Goal: Task Accomplishment & Management: Manage account settings

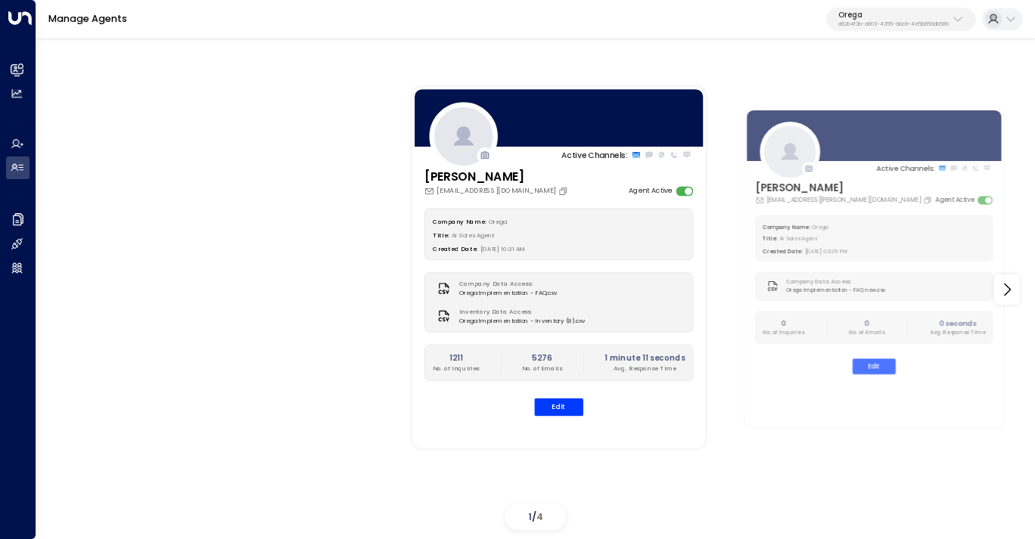
click at [728, 371] on div "Active Channels: [PERSON_NAME] [PERSON_NAME][EMAIL_ADDRESS][DOMAIN_NAME] Agent …" at bounding box center [850, 268] width 938 height 448
click at [851, 25] on p "d62b4f3b-a803-4355-9bc8-4e5b658db589" at bounding box center [893, 24] width 110 height 6
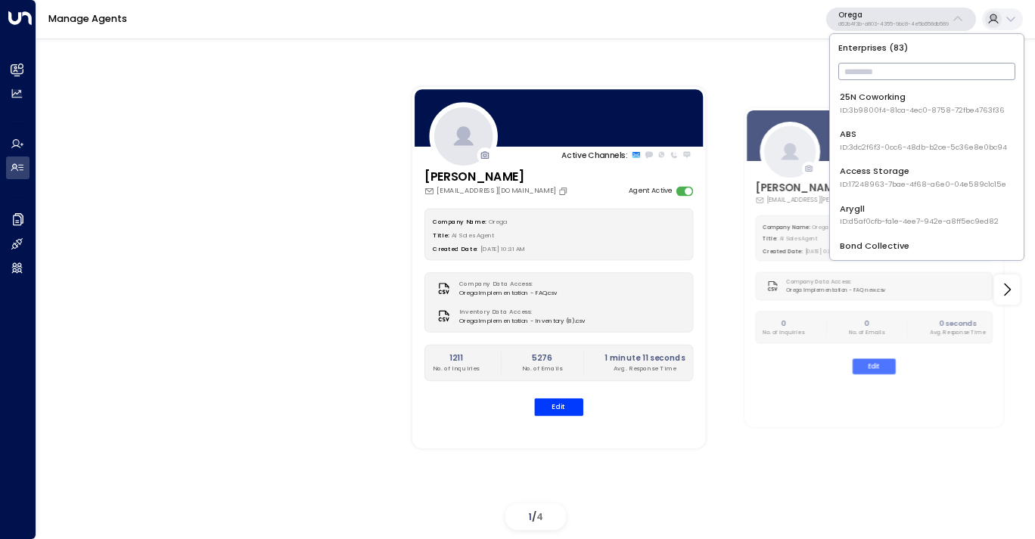
click at [870, 73] on input "text" at bounding box center [926, 71] width 177 height 25
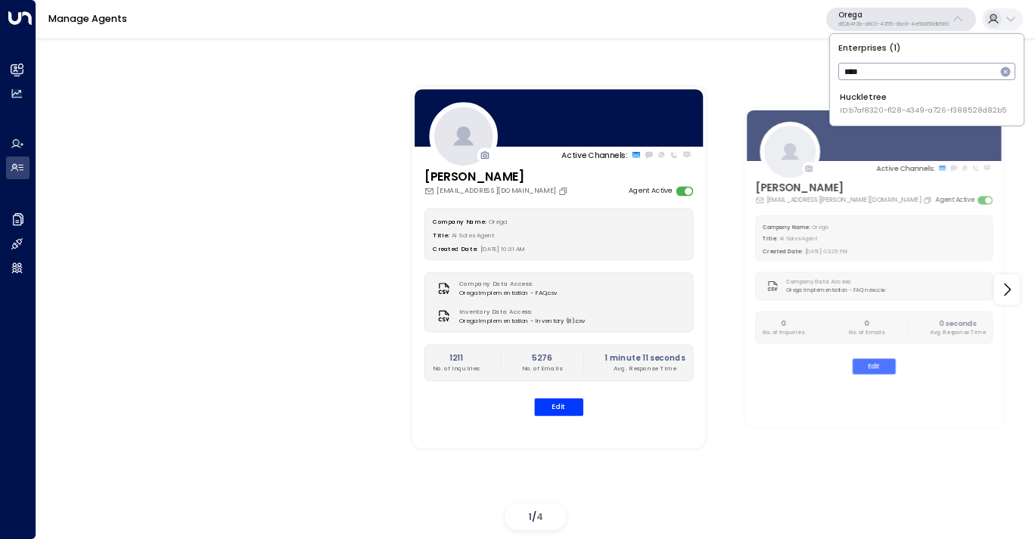
type input "****"
click at [870, 110] on span "ID: b7af8320-f128-4349-a726-f388528d82b5" at bounding box center [922, 110] width 167 height 11
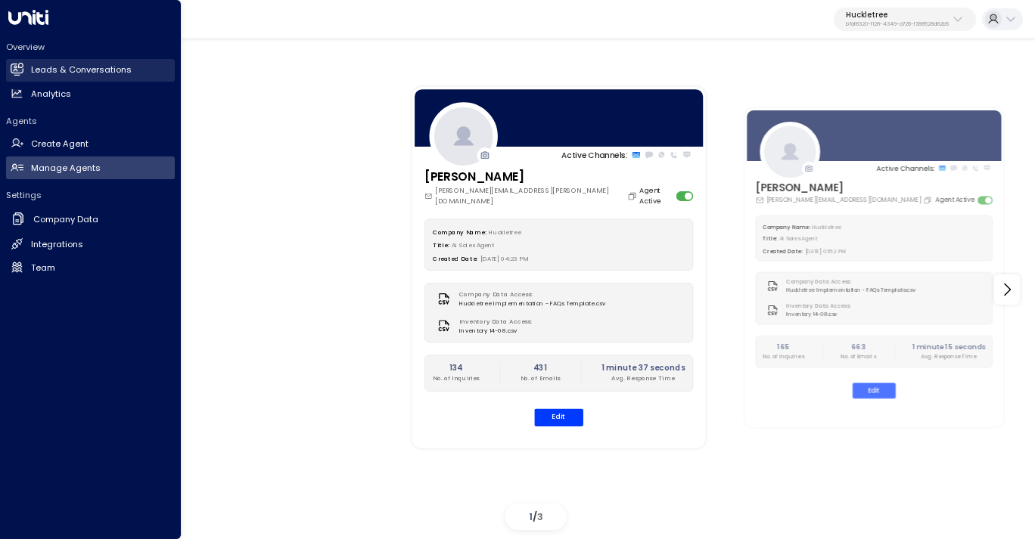
click at [72, 65] on h2 "Leads & Conversations" at bounding box center [81, 70] width 101 height 13
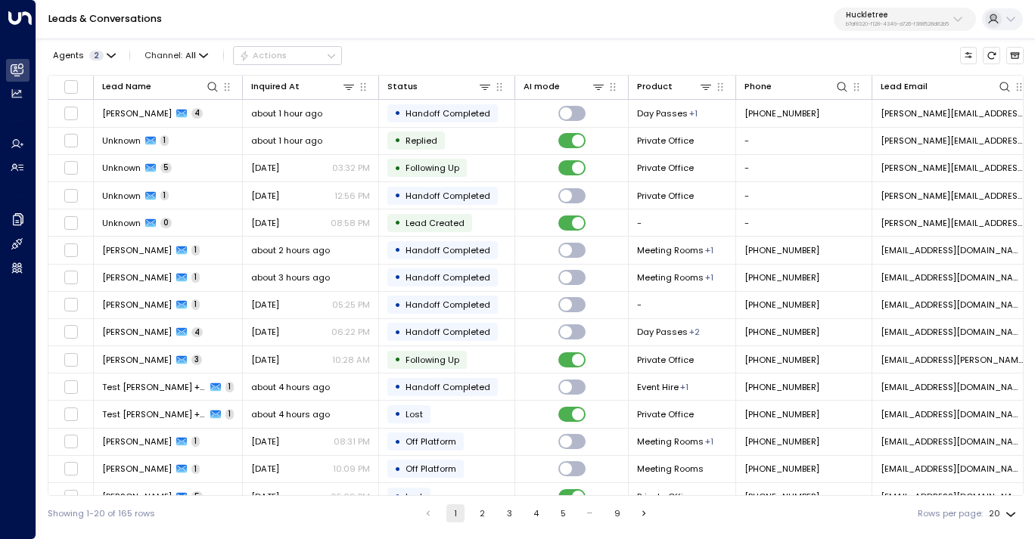
click at [99, 69] on div "Agents 2 Channel: All Actions Lead Name Inquired At Status AI mode Product Phon…" at bounding box center [536, 283] width 976 height 495
click at [99, 57] on span "2" at bounding box center [96, 56] width 14 height 10
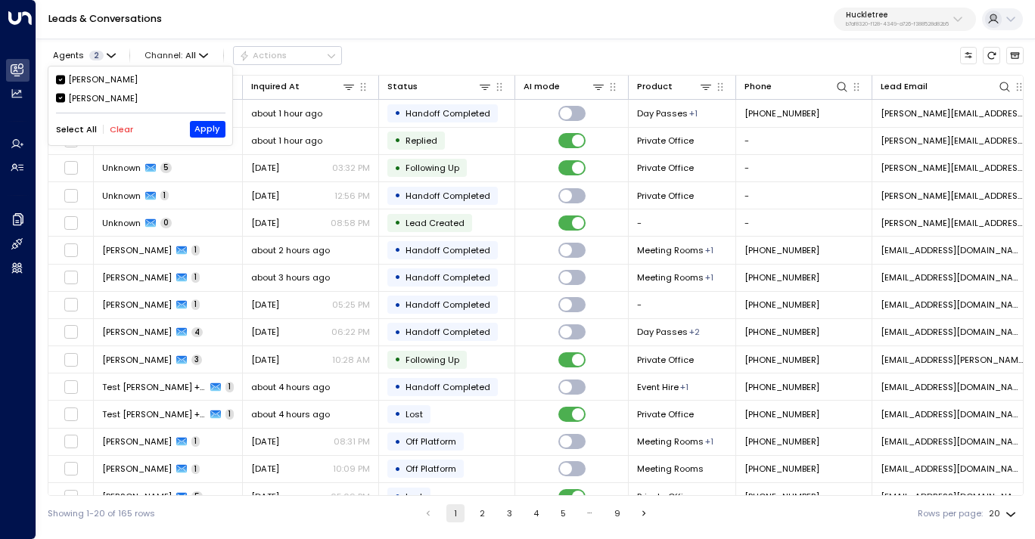
click at [85, 81] on div "[PERSON_NAME]" at bounding box center [103, 79] width 70 height 13
click at [208, 128] on button "Apply" at bounding box center [208, 129] width 36 height 17
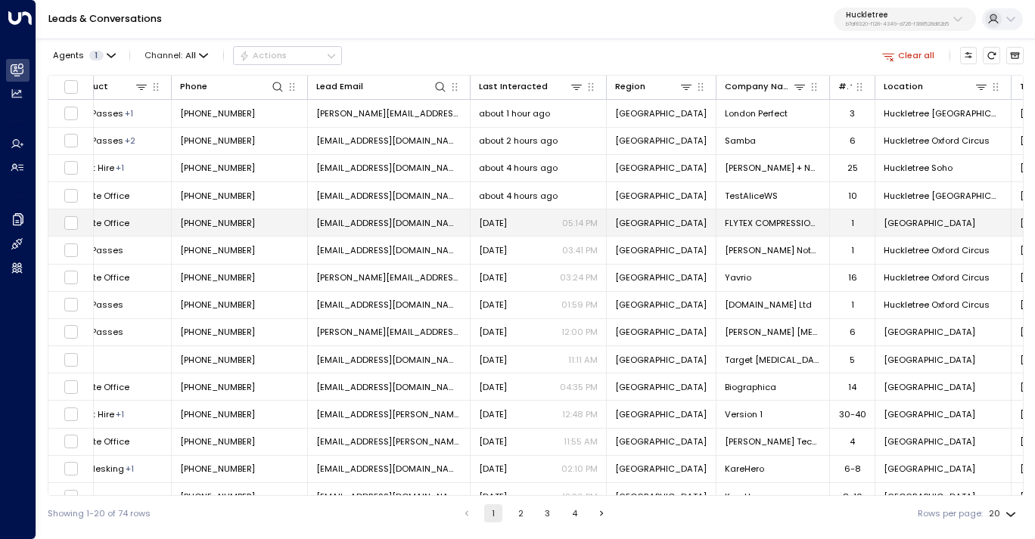
scroll to position [0, 639]
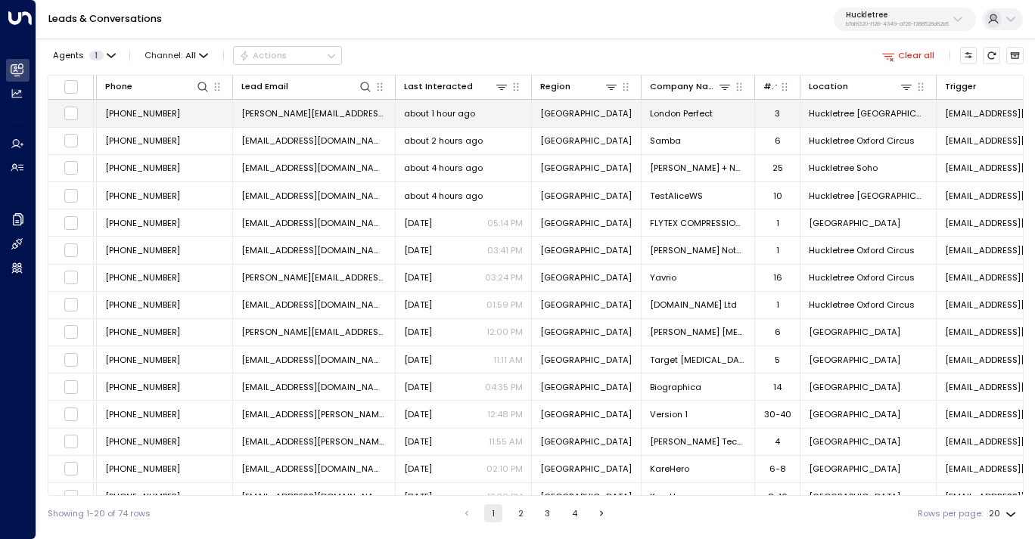
click at [286, 115] on span "[PERSON_NAME][EMAIL_ADDRESS][DOMAIN_NAME]" at bounding box center [313, 113] width 145 height 12
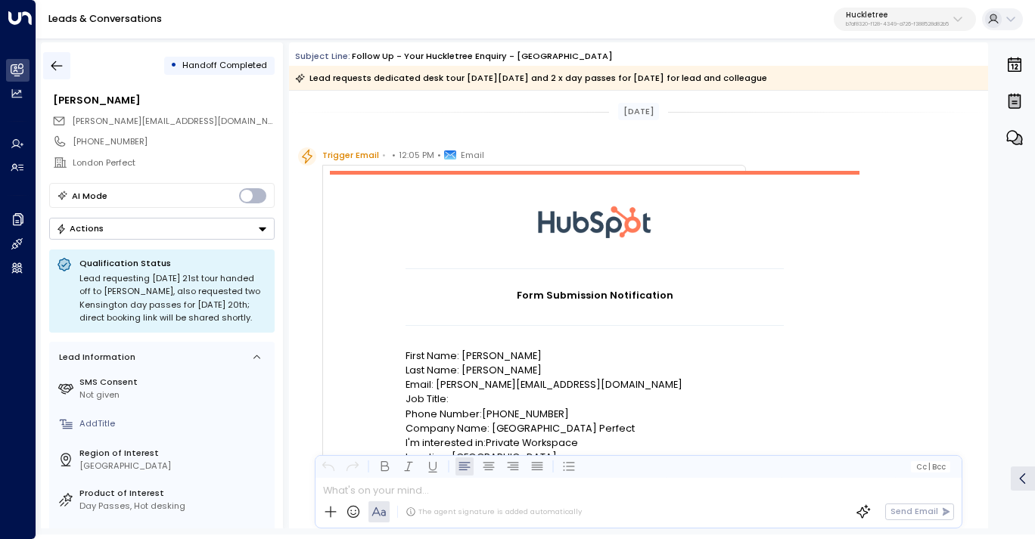
click at [57, 56] on button "button" at bounding box center [56, 65] width 27 height 27
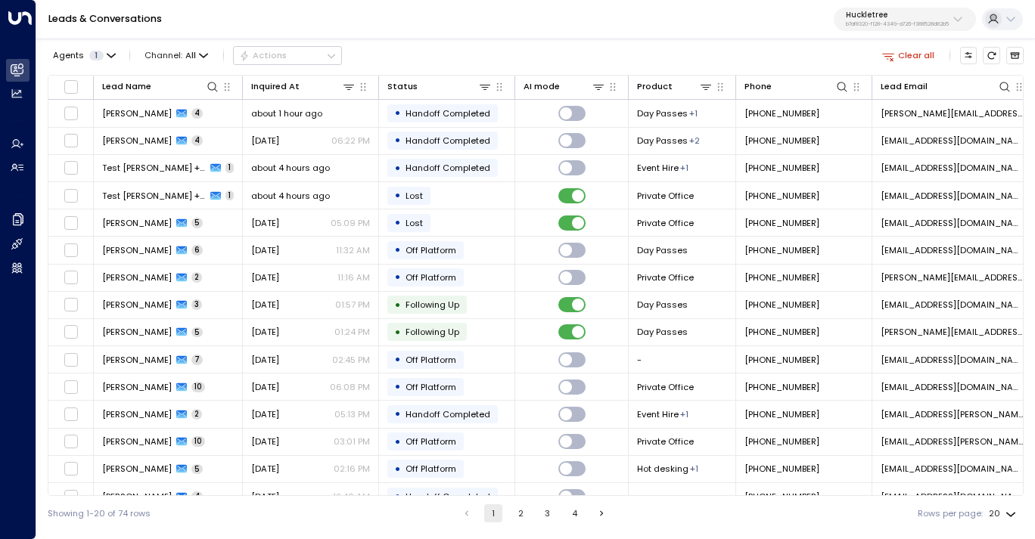
click at [873, 14] on p "Huckletree" at bounding box center [896, 15] width 103 height 9
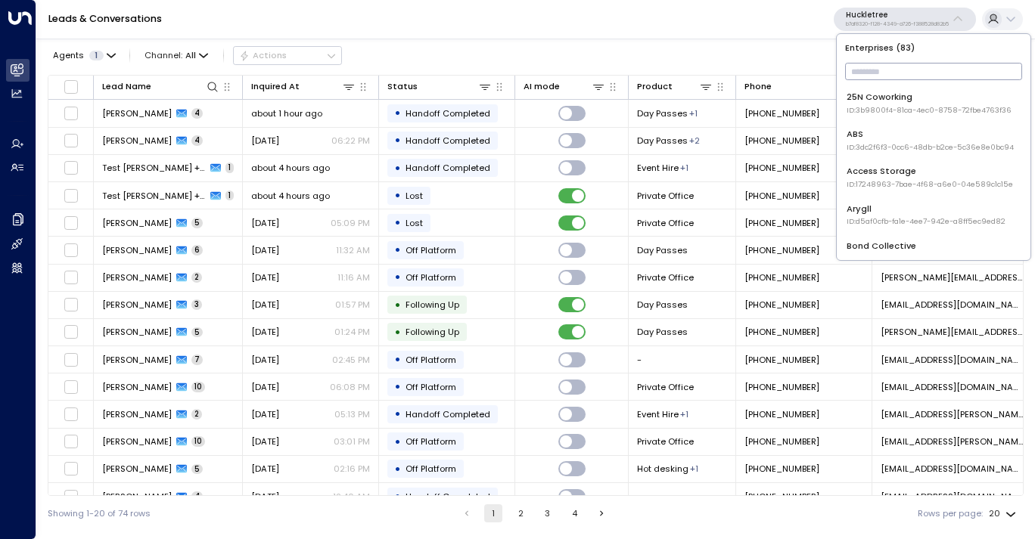
click at [858, 76] on input "text" at bounding box center [933, 71] width 177 height 25
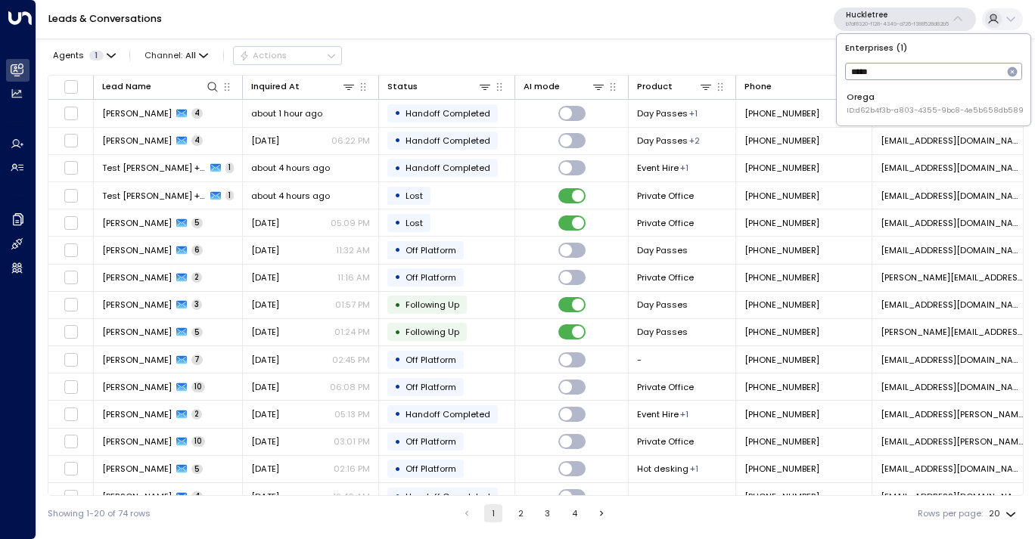
type input "*****"
click at [896, 98] on div "Orega ID: d62b4f3b-a803-4355-9bc8-4e5b658db589" at bounding box center [934, 103] width 177 height 25
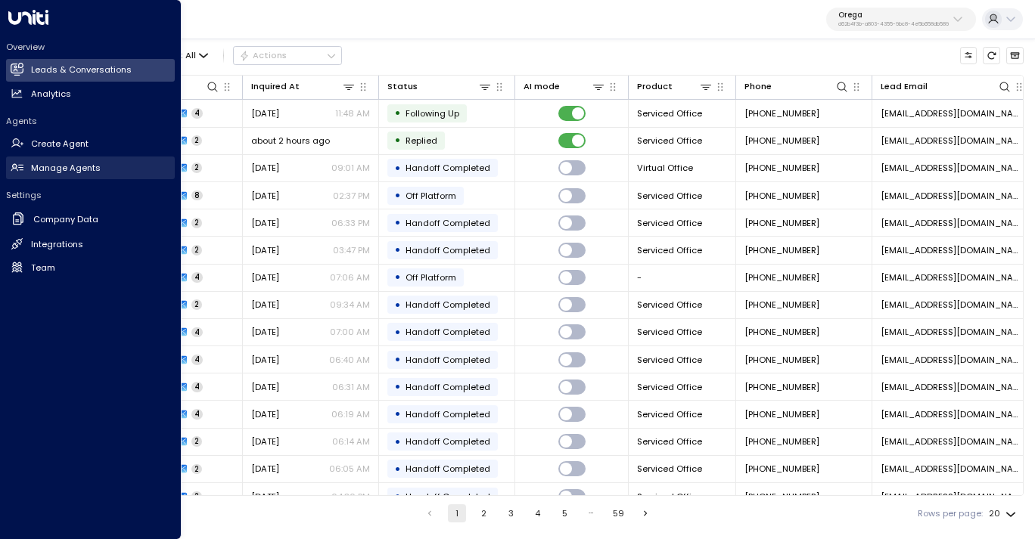
click at [68, 169] on h2 "Manage Agents" at bounding box center [66, 168] width 70 height 13
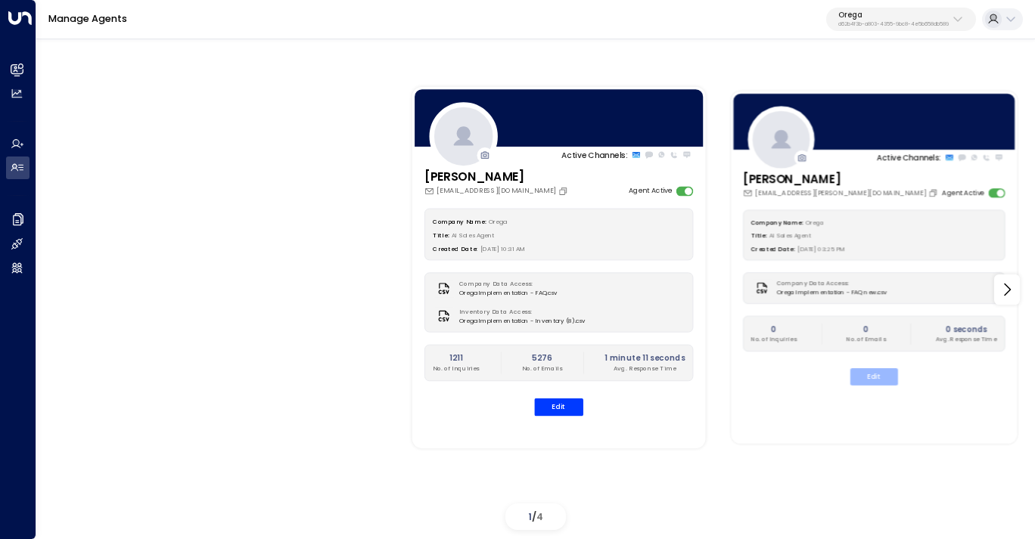
click at [886, 371] on button "Edit" at bounding box center [874, 376] width 48 height 17
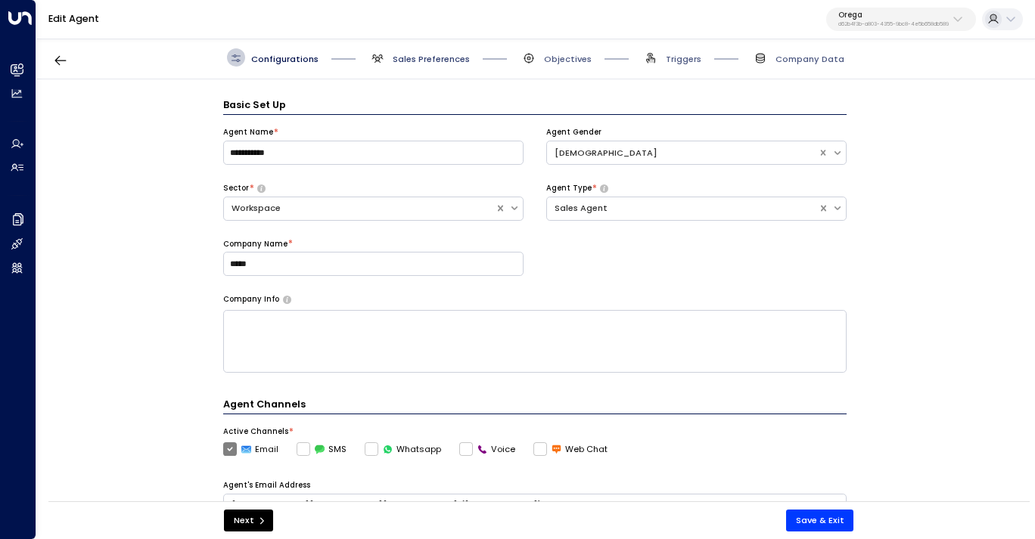
click at [442, 57] on span "Sales Preferences" at bounding box center [430, 59] width 77 height 12
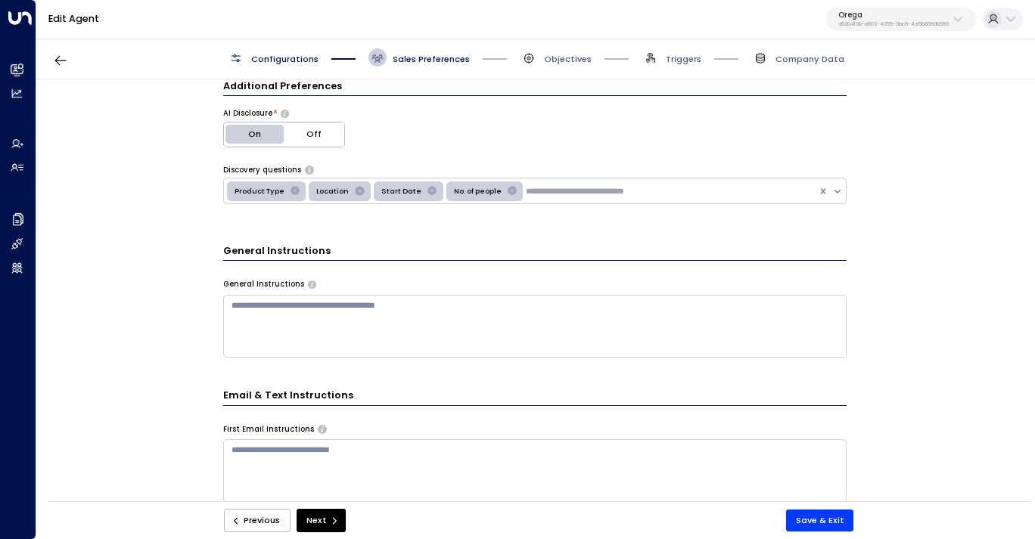
scroll to position [407, 0]
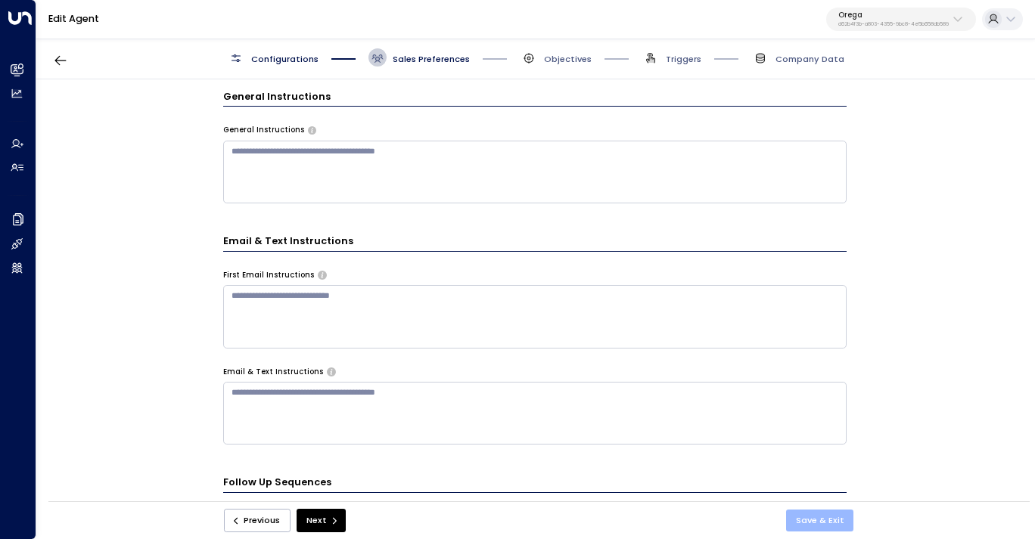
click at [830, 517] on button "Save & Exit" at bounding box center [820, 521] width 68 height 22
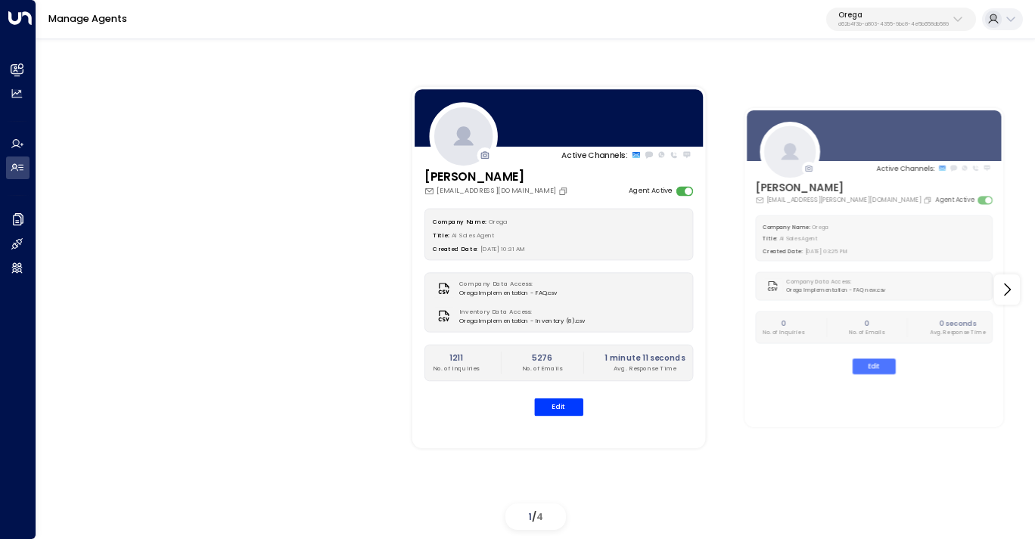
click at [901, 22] on p "d62b4f3b-a803-4355-9bc8-4e5b658db589" at bounding box center [893, 24] width 110 height 6
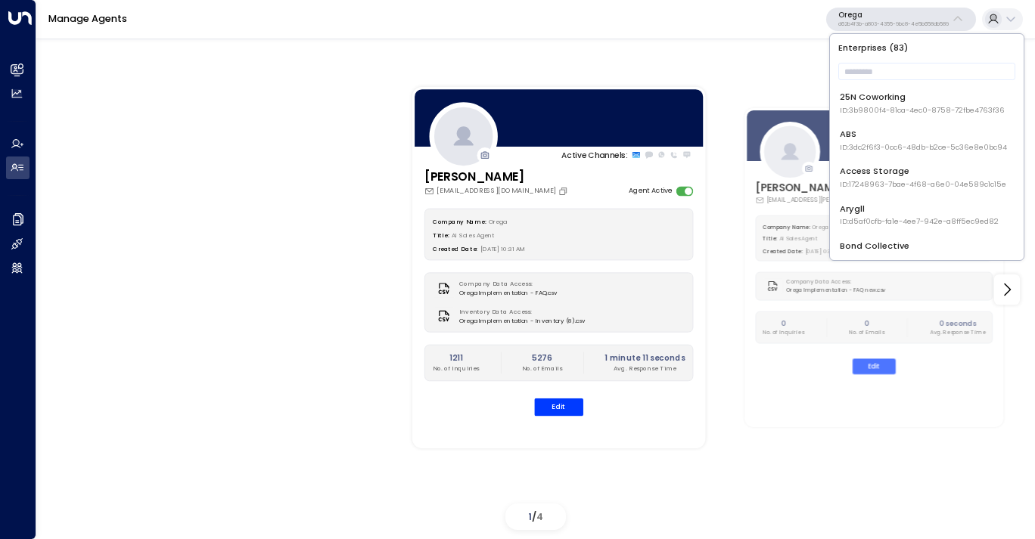
click at [890, 58] on div "Enterprises ( 83 ) ​ 25N Coworking ID: 3b9800f4-81ca-4ec0-8758-72fbe4763f36 ABS…" at bounding box center [927, 147] width 194 height 226
click at [886, 79] on input "text" at bounding box center [926, 71] width 177 height 25
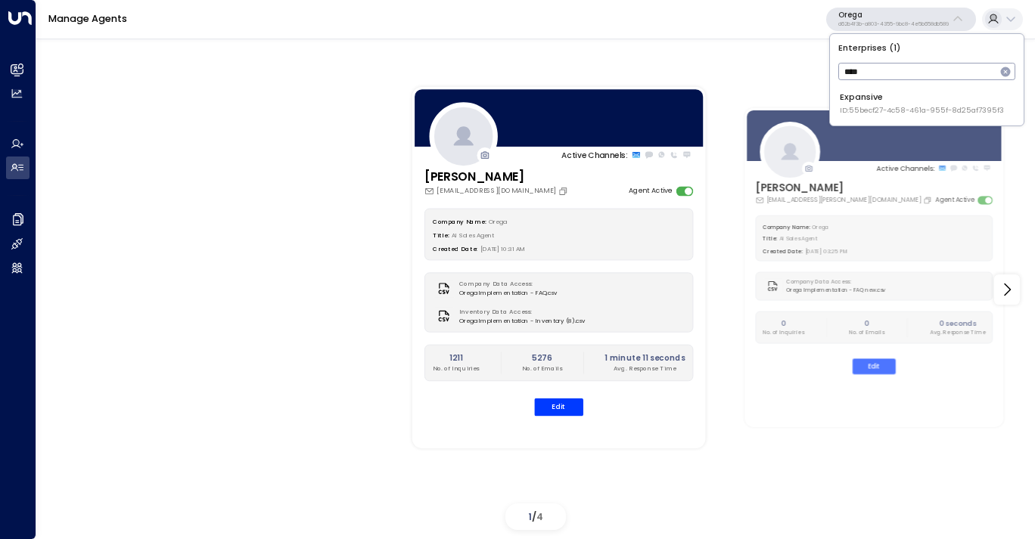
type input "****"
click at [893, 118] on li "Expansive ID: 55becf27-4c58-461a-955f-8d25af7395f3" at bounding box center [926, 103] width 184 height 34
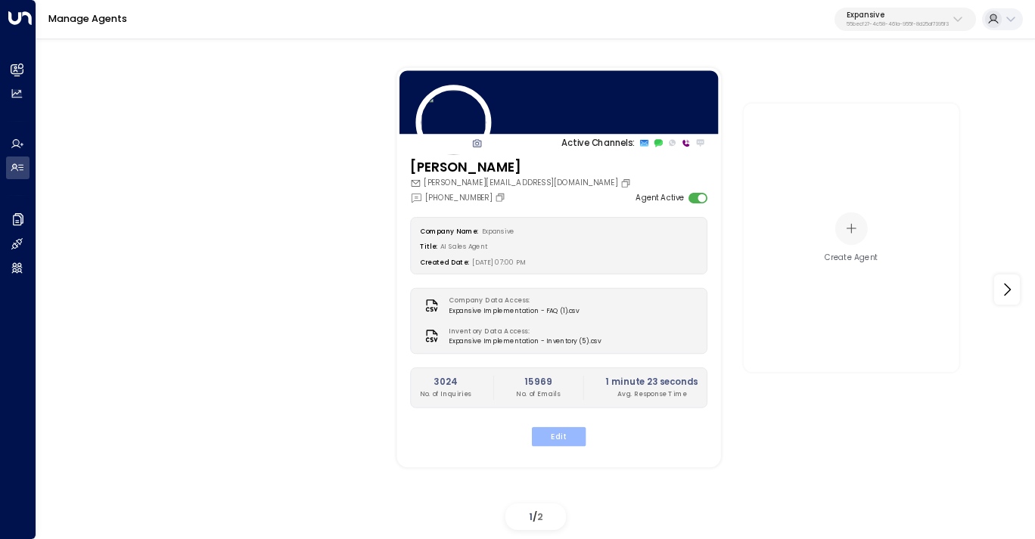
click at [549, 437] on button "Edit" at bounding box center [559, 437] width 54 height 20
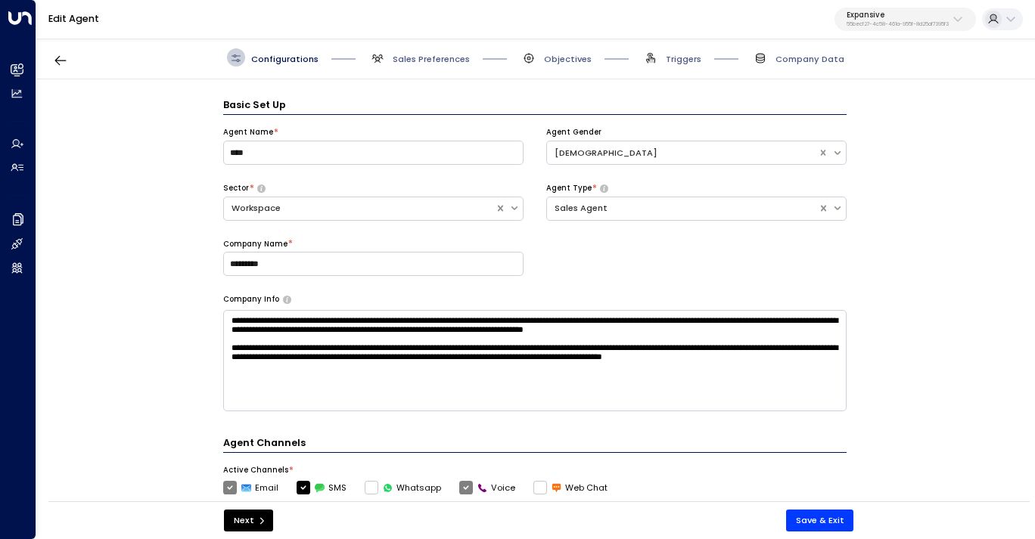
scroll to position [18, 0]
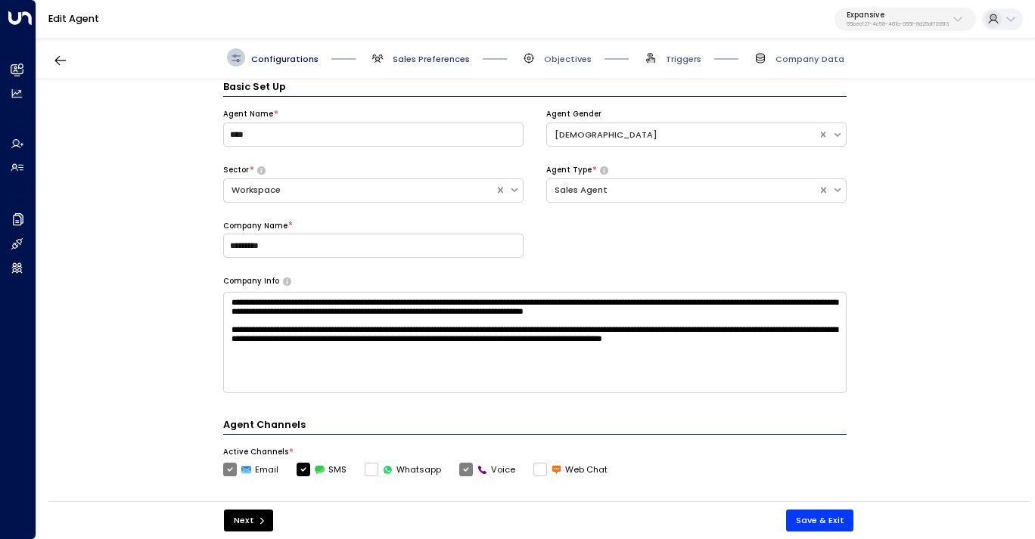
click at [426, 61] on span "Sales Preferences" at bounding box center [430, 59] width 77 height 12
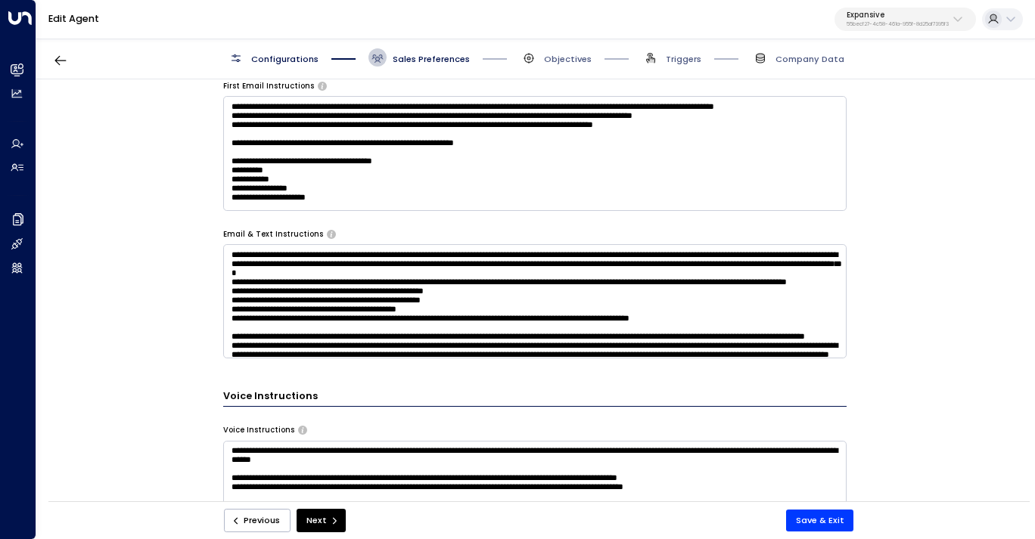
scroll to position [890, 0]
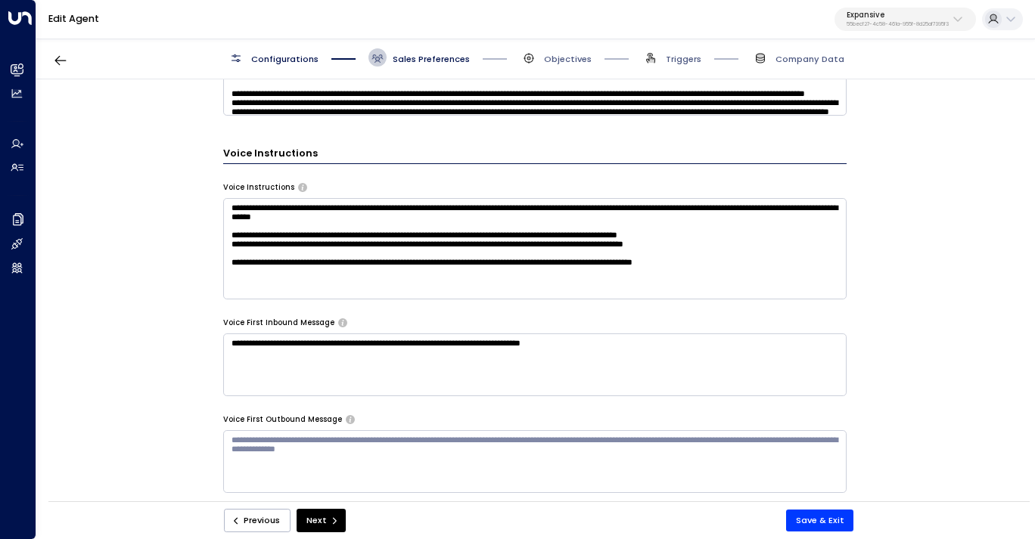
click at [271, 256] on textarea "**********" at bounding box center [534, 248] width 623 height 101
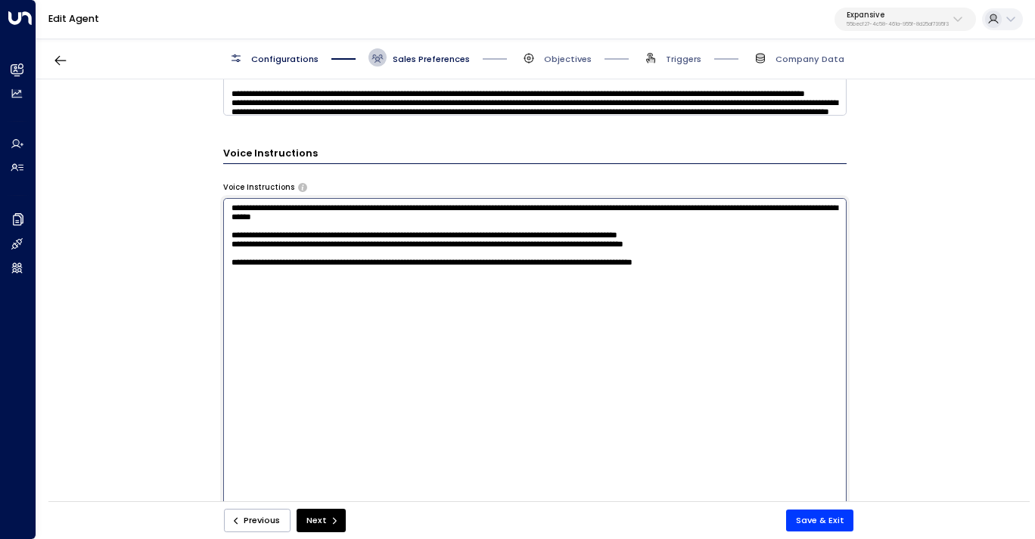
click at [257, 290] on textarea "**********" at bounding box center [534, 358] width 623 height 320
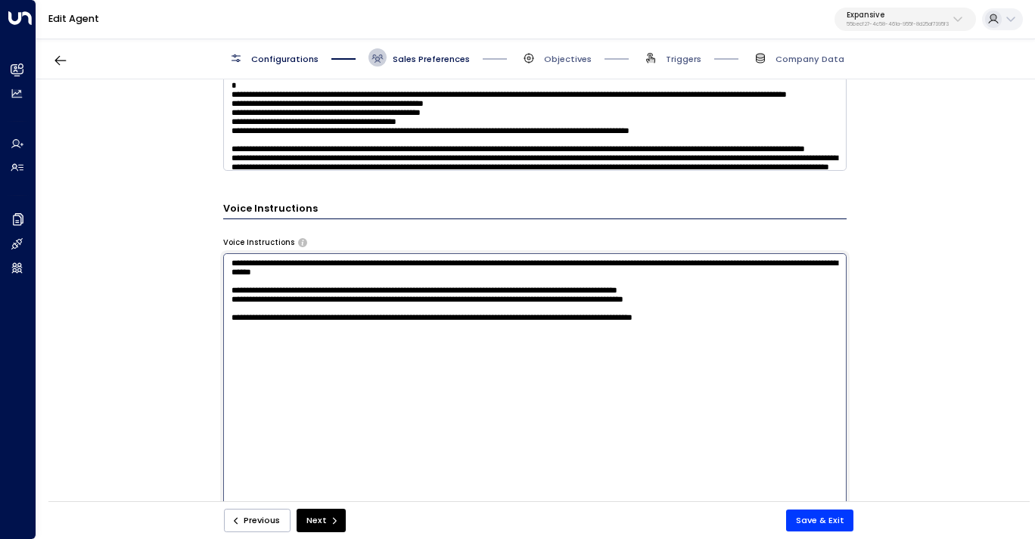
scroll to position [706, 0]
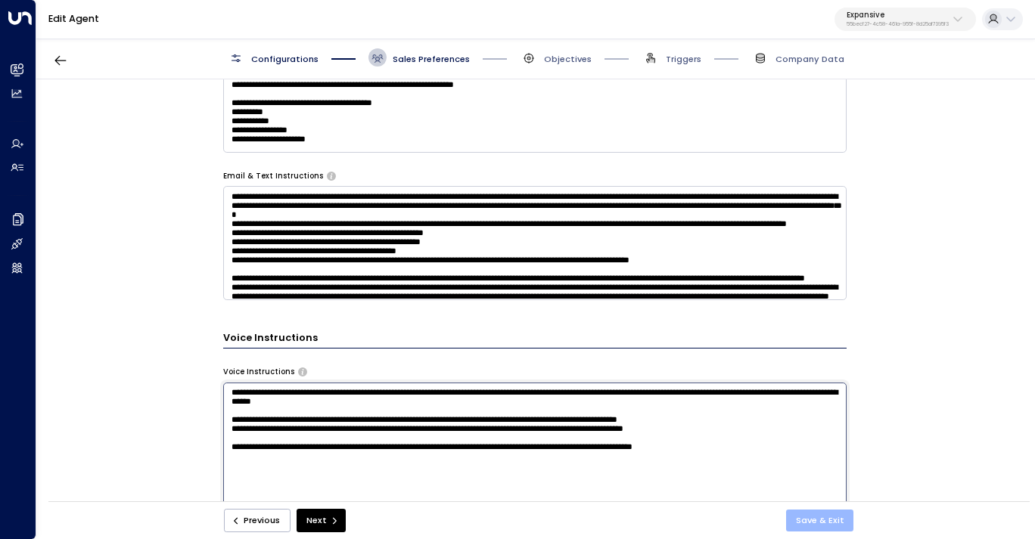
click at [806, 517] on button "Save & Exit" at bounding box center [820, 521] width 68 height 22
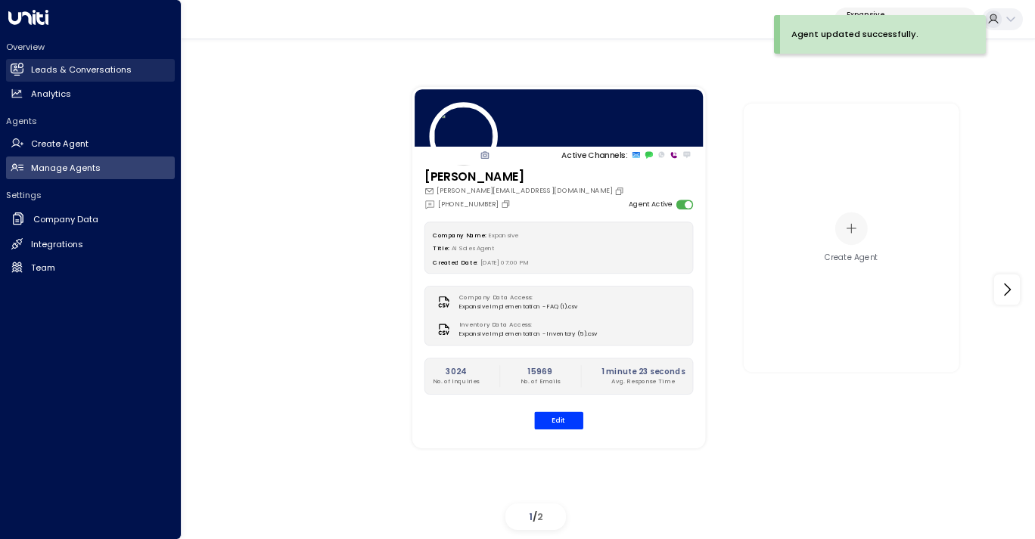
click at [58, 70] on h2 "Leads & Conversations" at bounding box center [81, 70] width 101 height 13
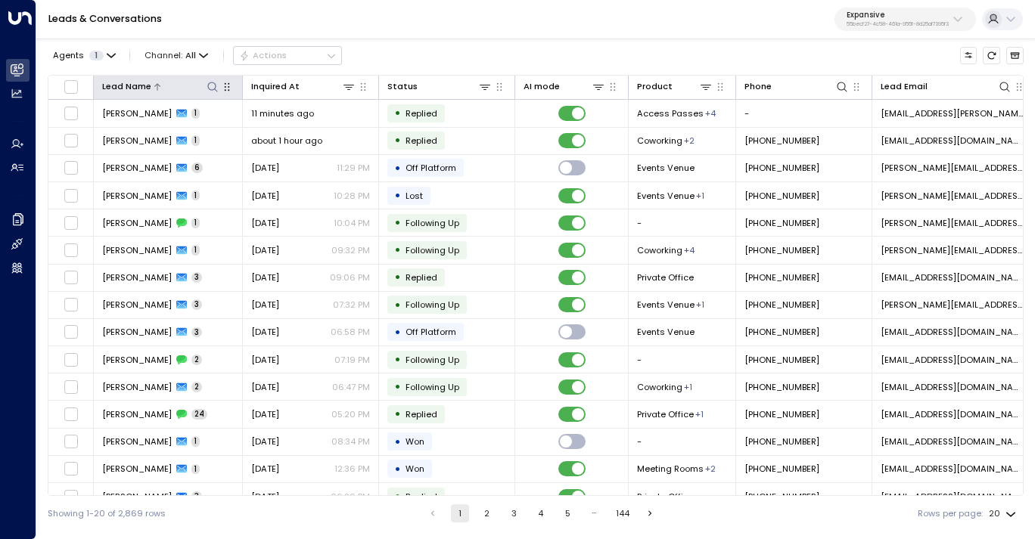
click at [210, 84] on icon at bounding box center [212, 87] width 12 height 12
type input "*******"
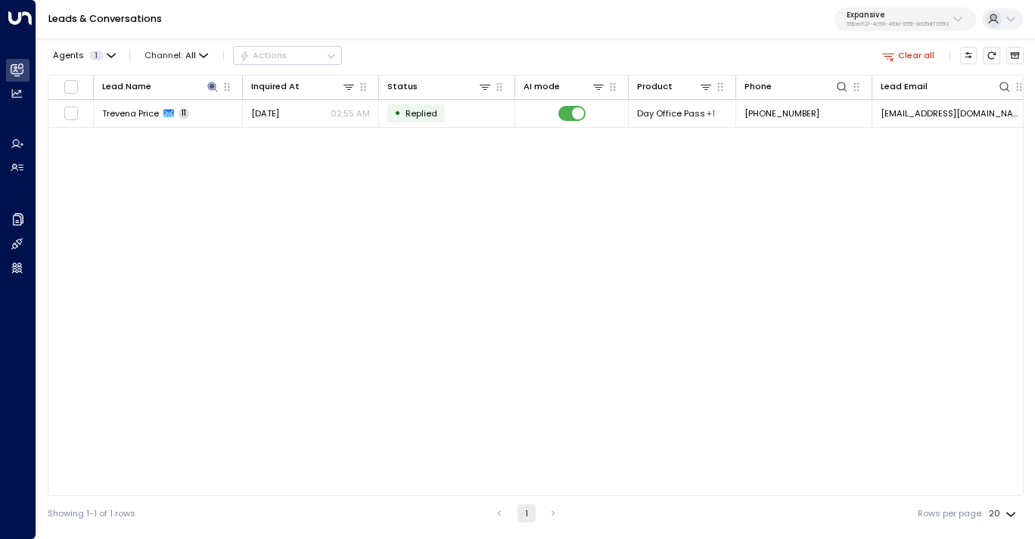
click at [198, 271] on div "Lead Name Inquired At Status AI mode Product Phone Lead Email Last Interacted R…" at bounding box center [536, 285] width 976 height 421
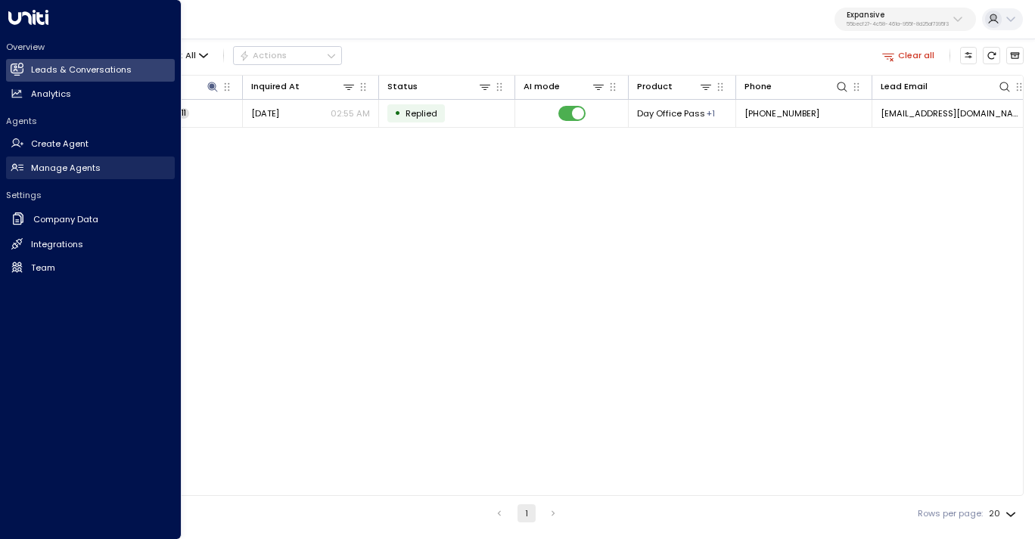
click at [43, 164] on h2 "Manage Agents" at bounding box center [66, 168] width 70 height 13
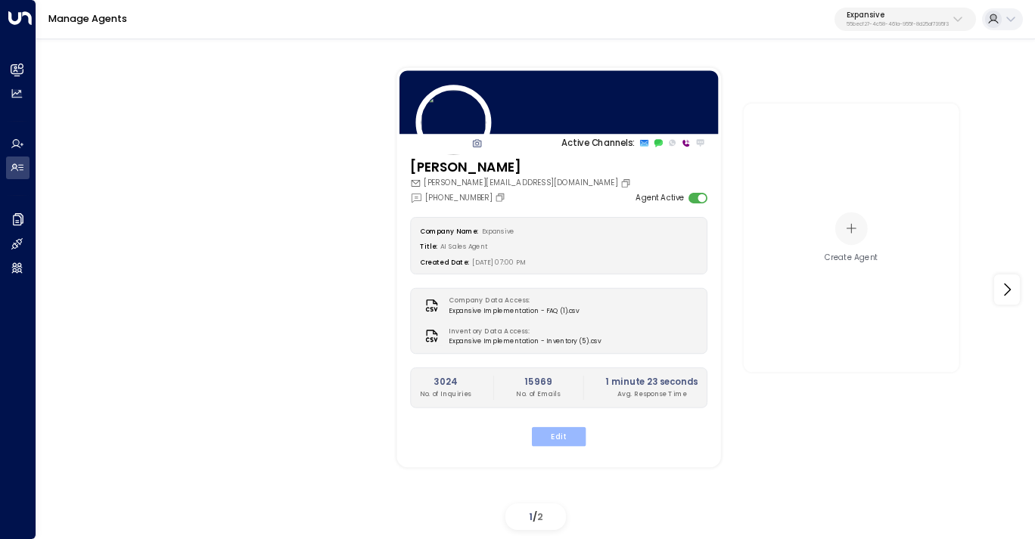
click at [564, 439] on button "Edit" at bounding box center [559, 437] width 54 height 20
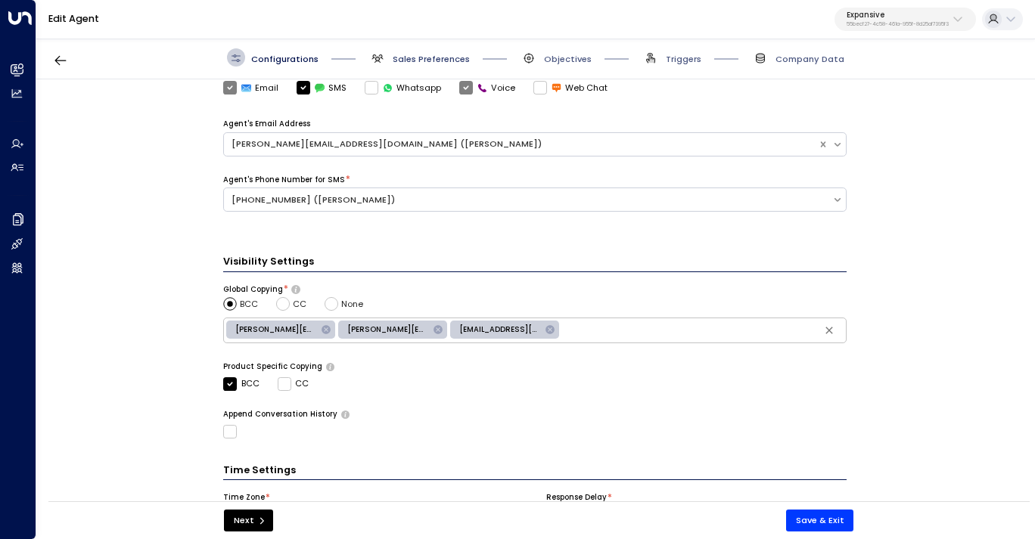
click at [420, 57] on span "Sales Preferences" at bounding box center [430, 59] width 77 height 12
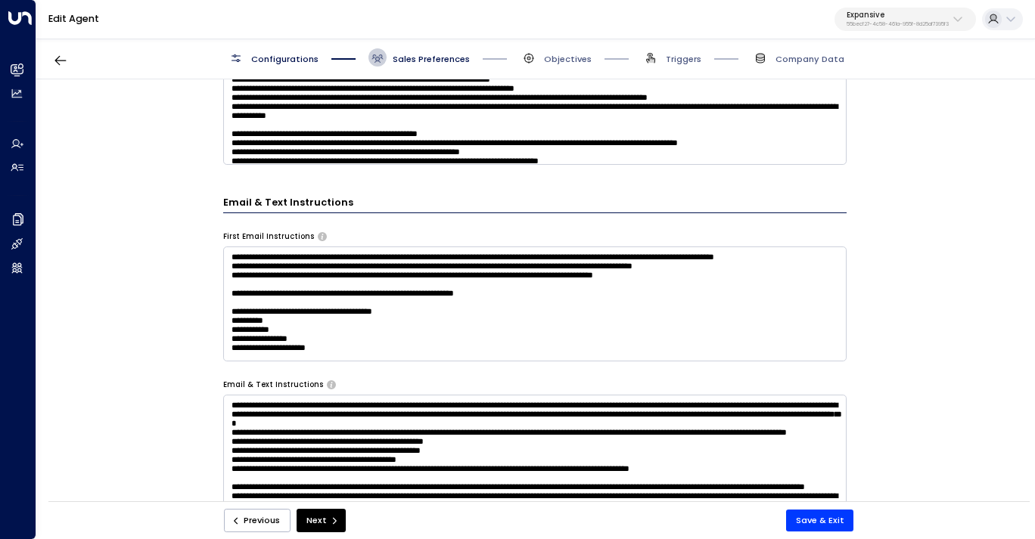
click at [370, 280] on textarea at bounding box center [534, 304] width 623 height 114
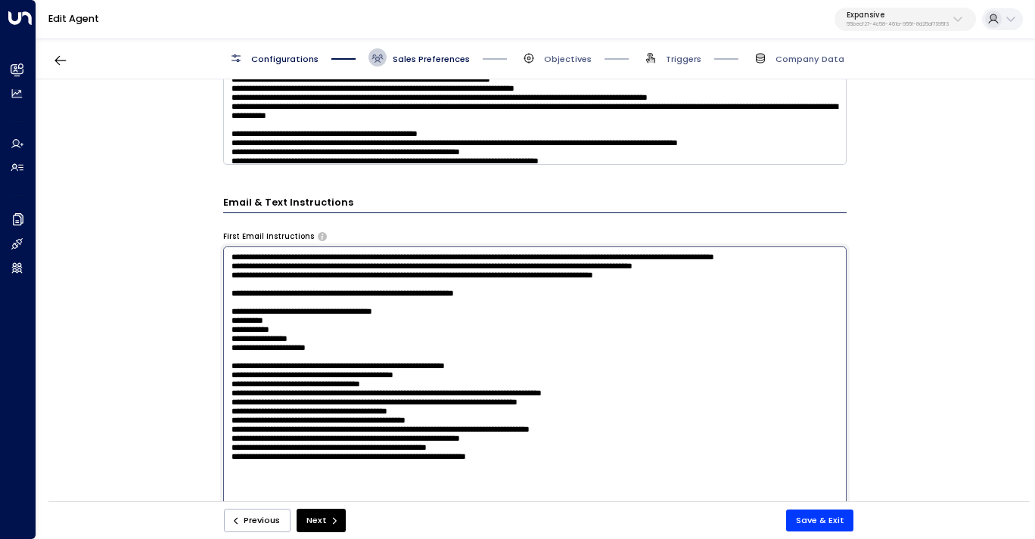
click at [376, 282] on textarea at bounding box center [534, 407] width 623 height 320
paste textarea "**********"
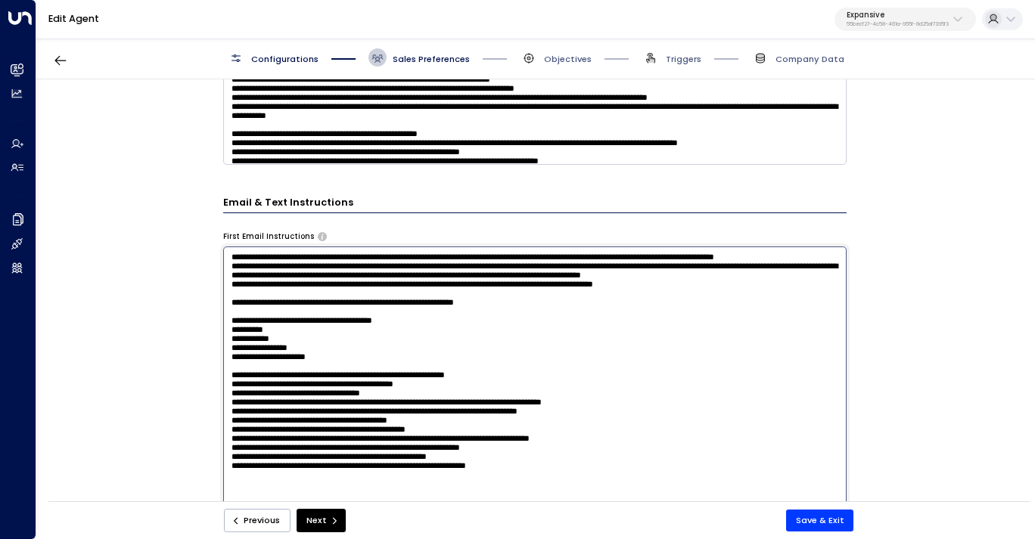
click at [315, 268] on textarea at bounding box center [534, 407] width 623 height 320
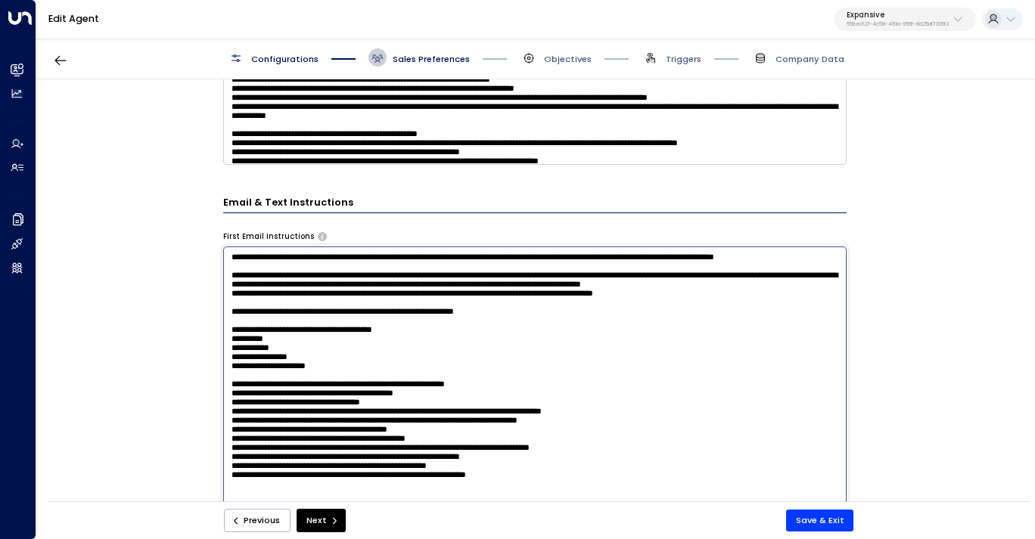
click at [383, 318] on textarea at bounding box center [534, 407] width 623 height 320
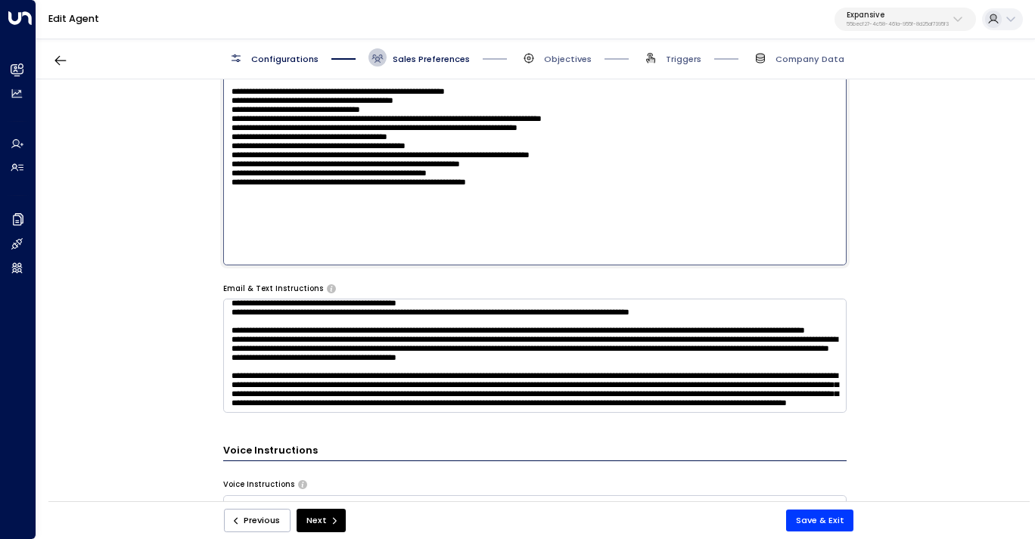
scroll to position [200, 0]
type textarea "**********"
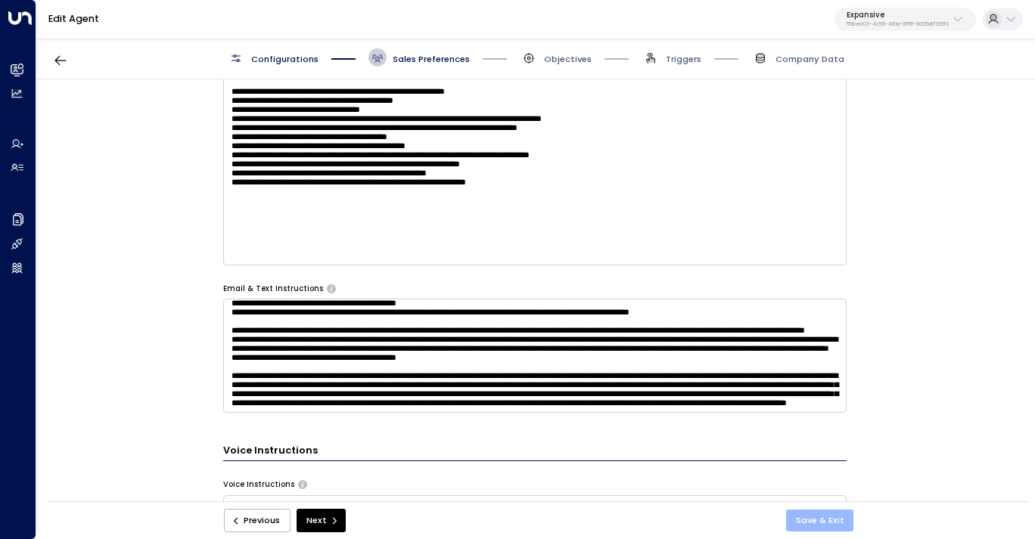
click at [818, 519] on button "Save & Exit" at bounding box center [820, 521] width 68 height 22
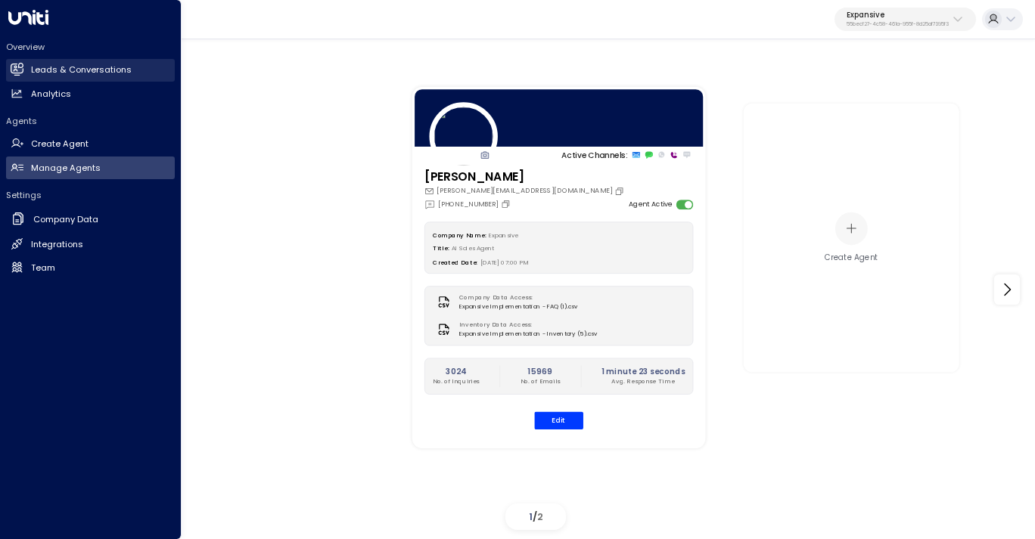
click at [54, 80] on link "Leads & Conversations Leads & Conversations" at bounding box center [90, 70] width 169 height 23
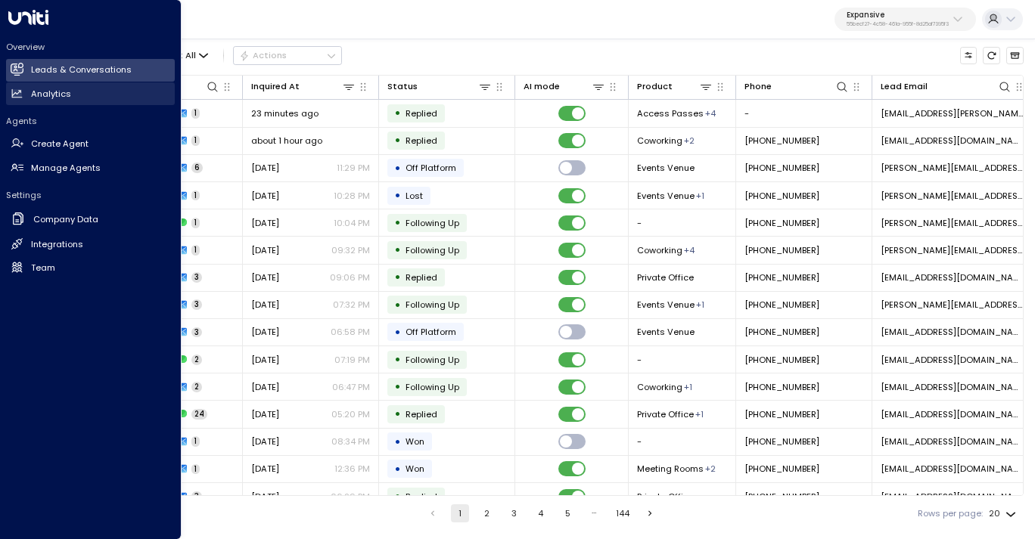
click at [65, 97] on h2 "Analytics" at bounding box center [51, 94] width 40 height 13
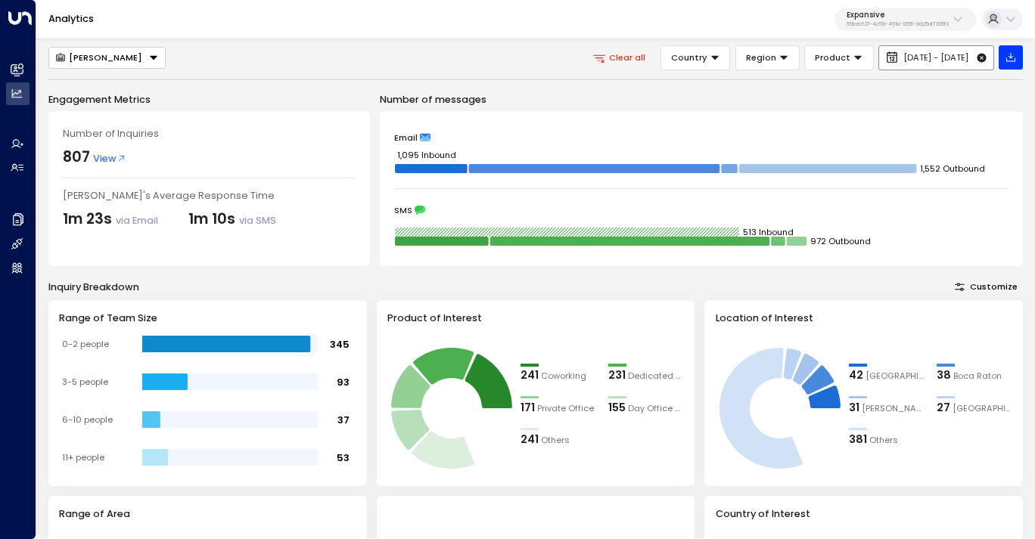
click at [982, 55] on icon at bounding box center [981, 58] width 9 height 9
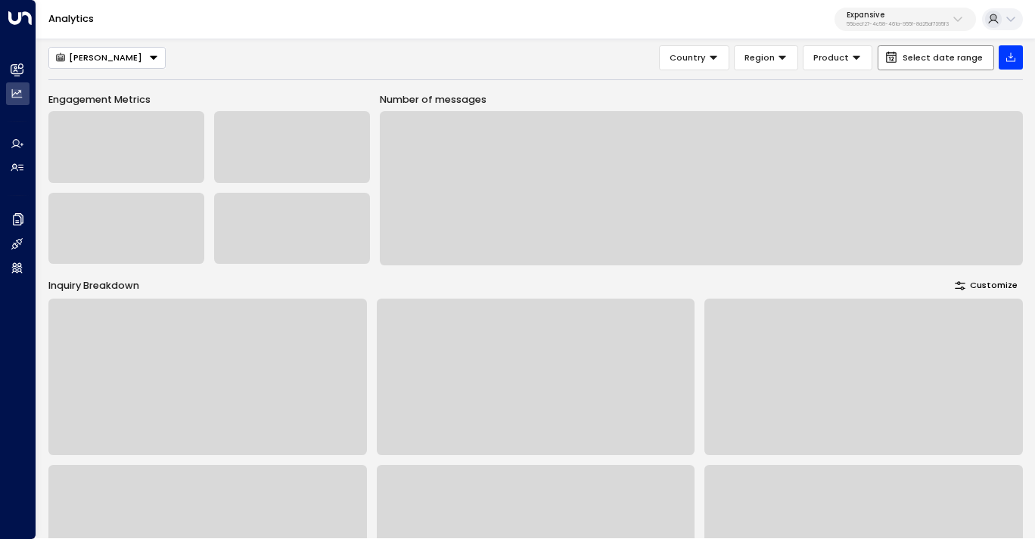
click at [944, 58] on span "Select date range" at bounding box center [942, 58] width 80 height 10
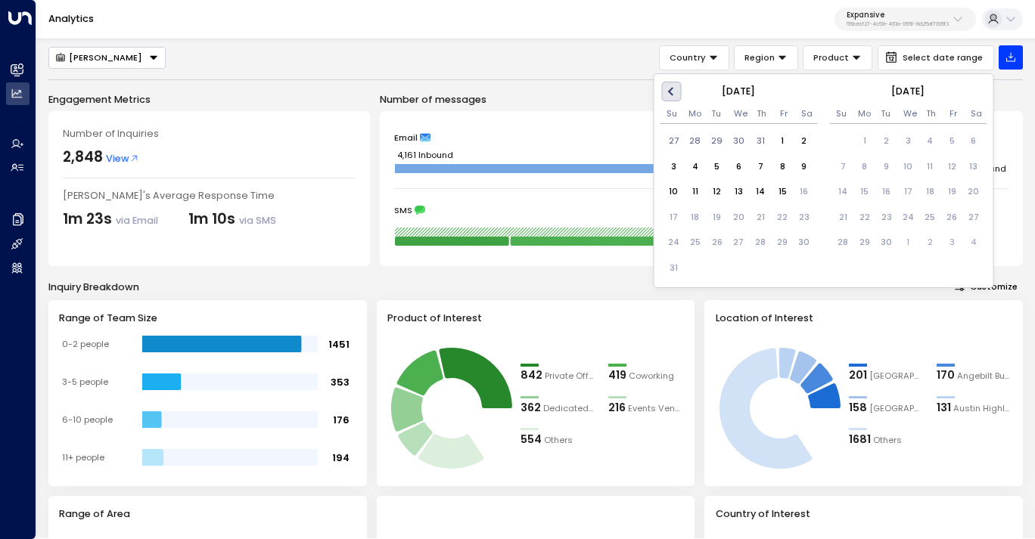
click at [673, 91] on span "Previous Month" at bounding box center [673, 91] width 0 height 17
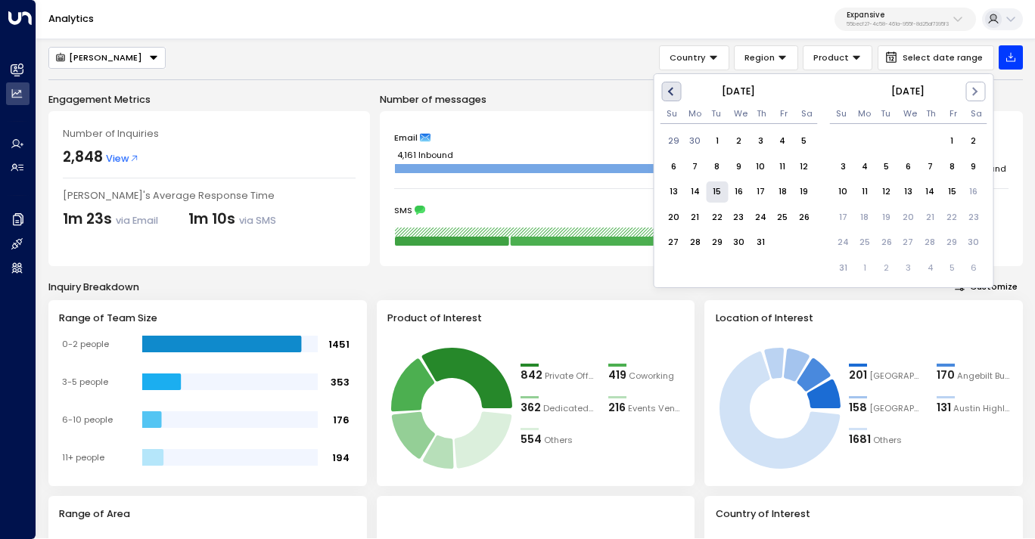
click at [673, 91] on span "Previous Month" at bounding box center [673, 91] width 0 height 17
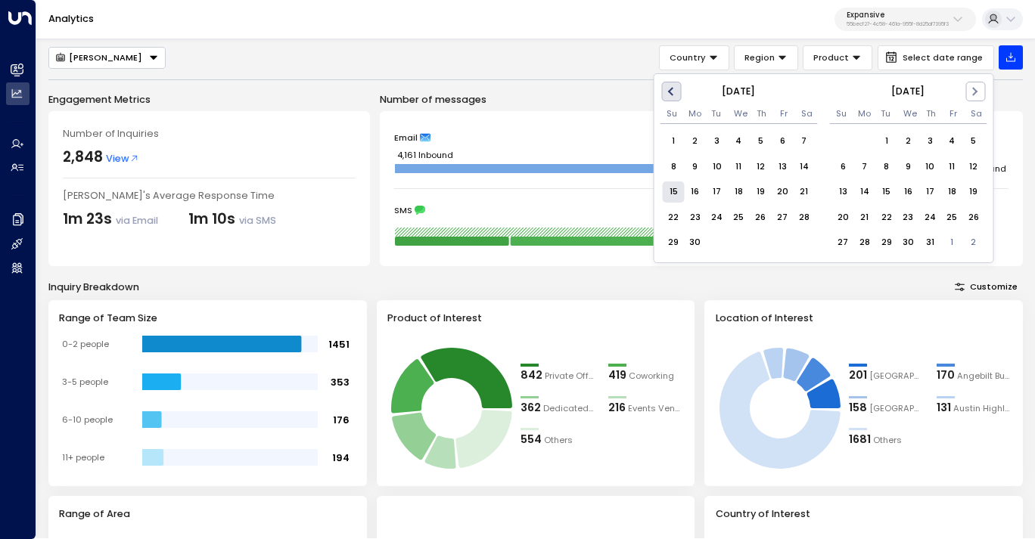
click at [673, 91] on span "Previous Month" at bounding box center [673, 91] width 0 height 17
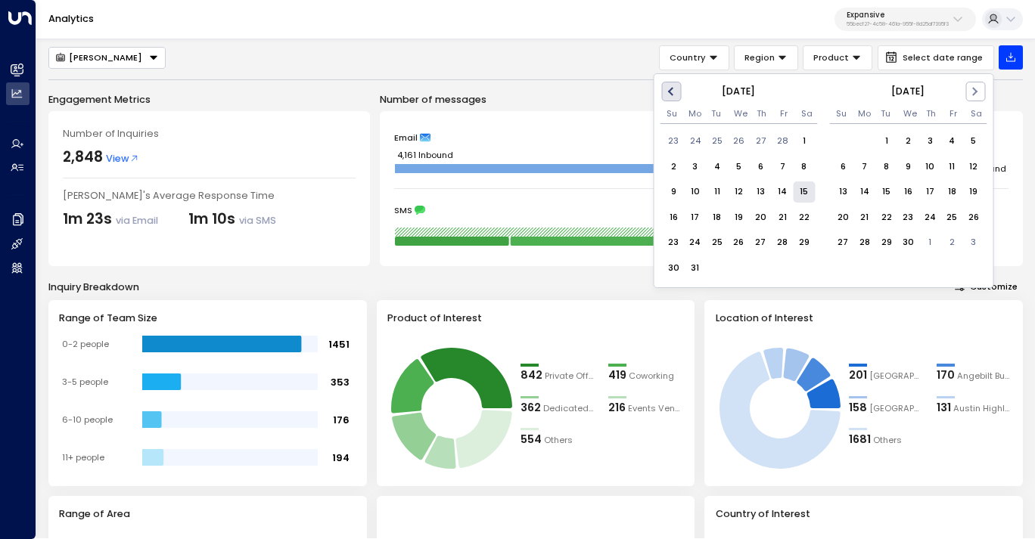
click at [673, 91] on span "Previous Month" at bounding box center [673, 91] width 0 height 17
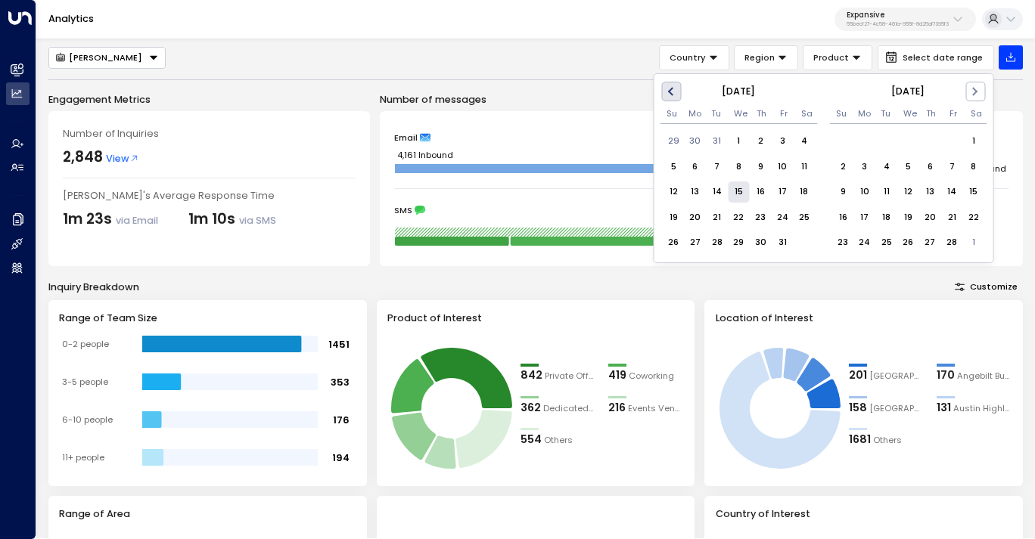
click at [673, 91] on span "Previous Month" at bounding box center [673, 91] width 0 height 17
click at [912, 140] on div "1" at bounding box center [908, 141] width 22 height 22
click at [973, 92] on span "Next Month" at bounding box center [973, 91] width 0 height 17
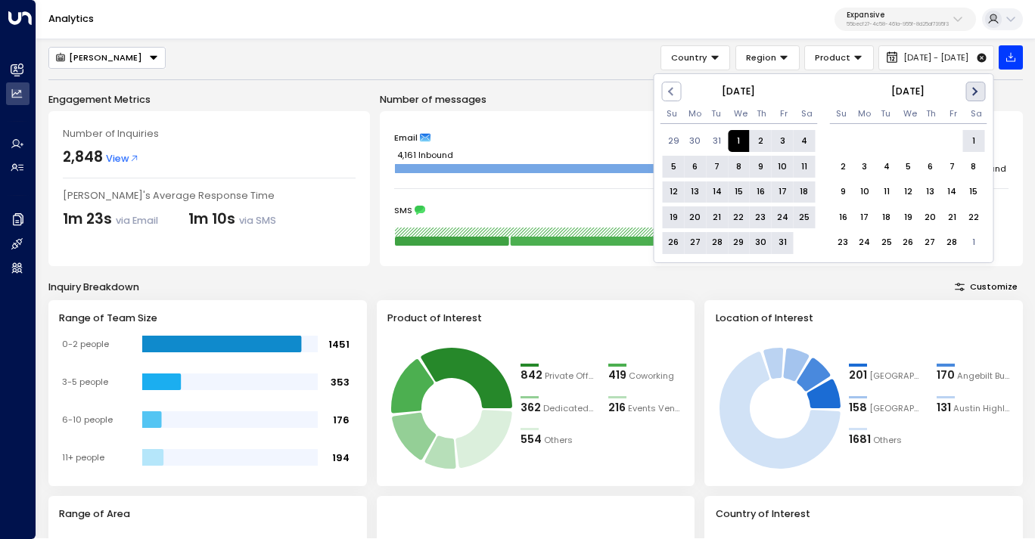
click at [973, 92] on span "Next Month" at bounding box center [973, 91] width 0 height 17
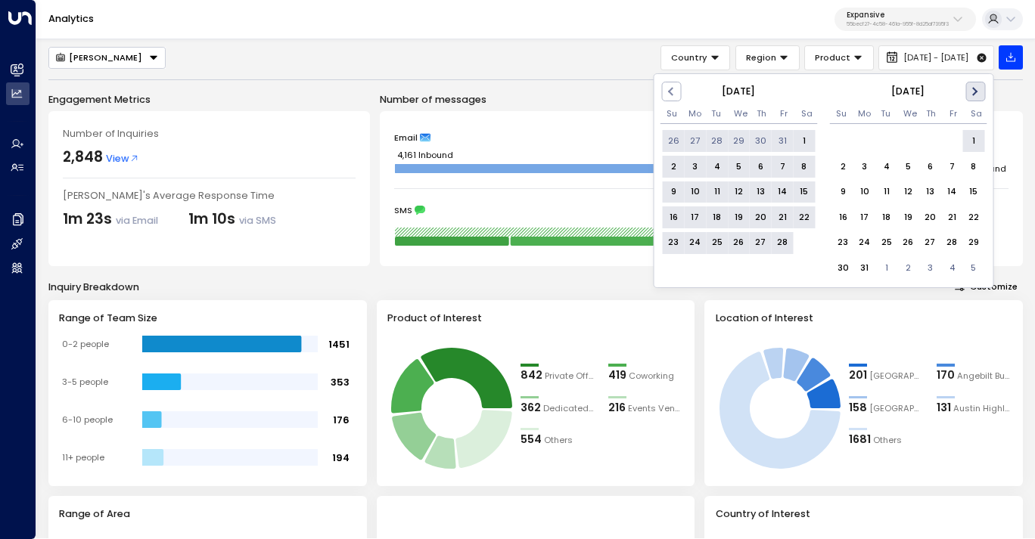
click at [973, 92] on span "Next Month" at bounding box center [973, 91] width 0 height 17
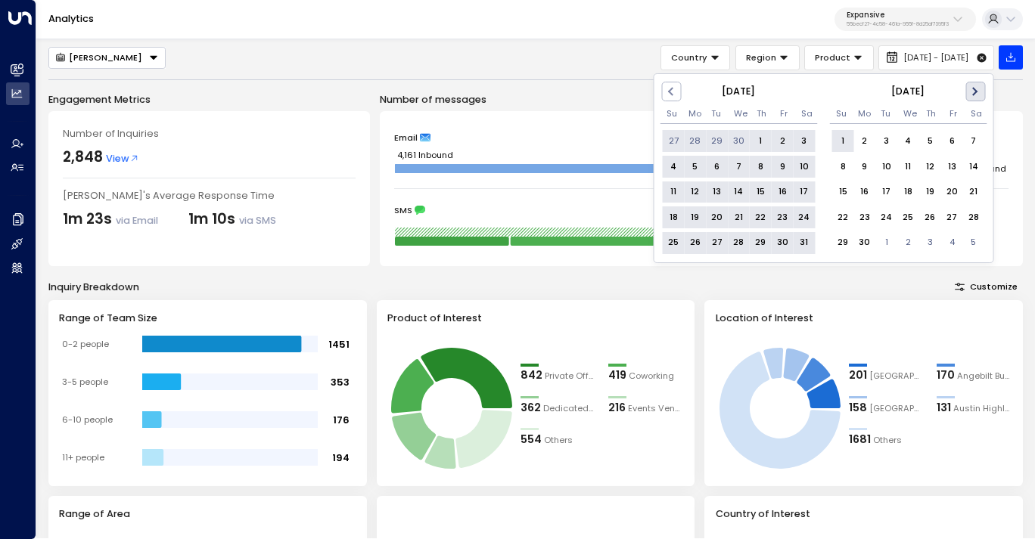
click at [973, 92] on span "Next Month" at bounding box center [973, 91] width 0 height 17
click at [976, 92] on button "Next Month" at bounding box center [975, 92] width 20 height 20
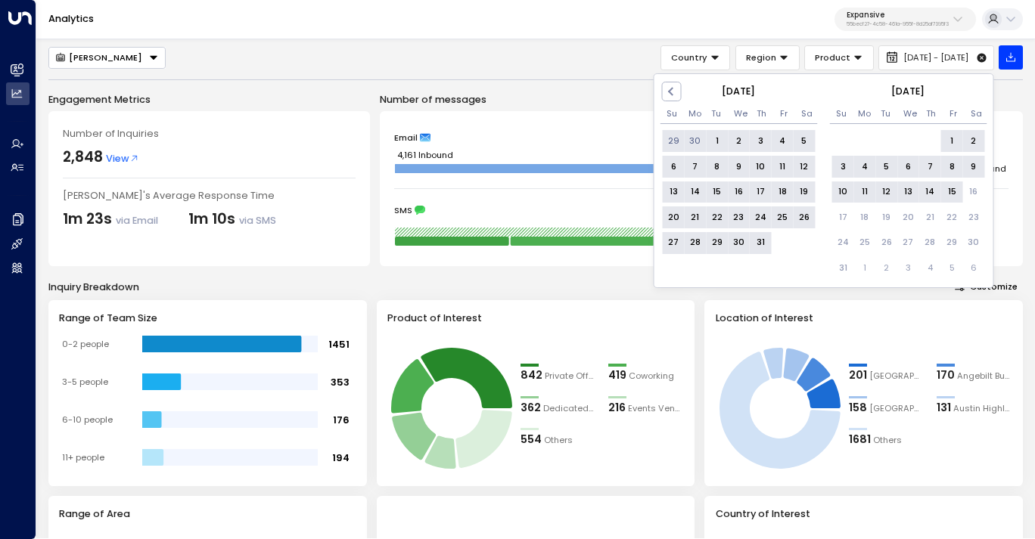
click at [946, 191] on div "15" at bounding box center [952, 192] width 22 height 22
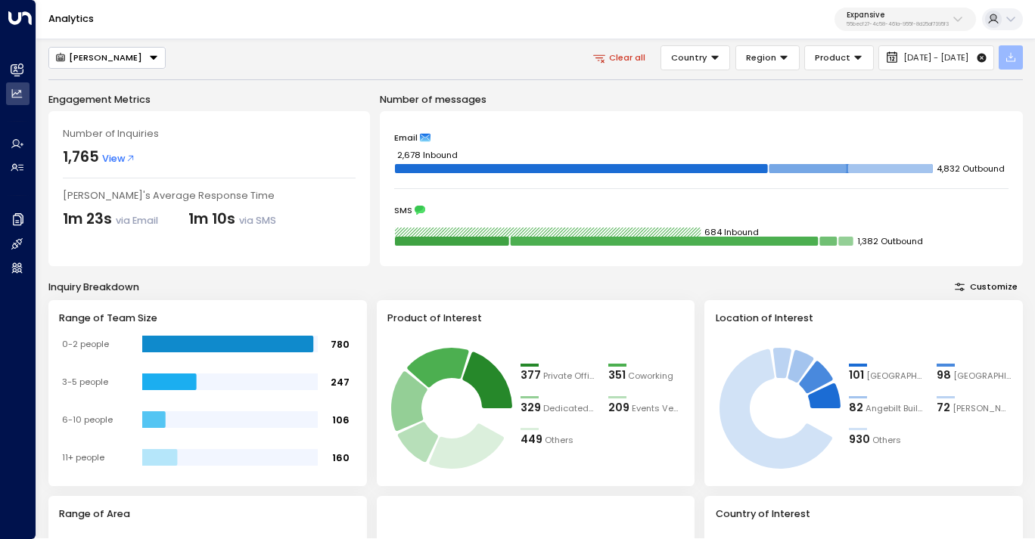
click at [1007, 64] on icon "button" at bounding box center [1010, 57] width 12 height 12
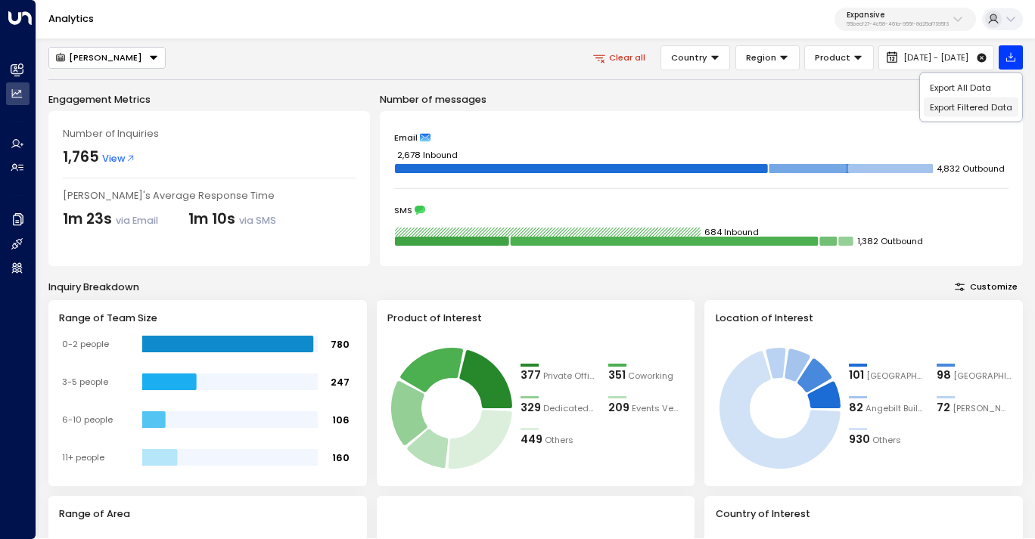
click at [973, 112] on p "Export Filtered Data" at bounding box center [970, 107] width 82 height 10
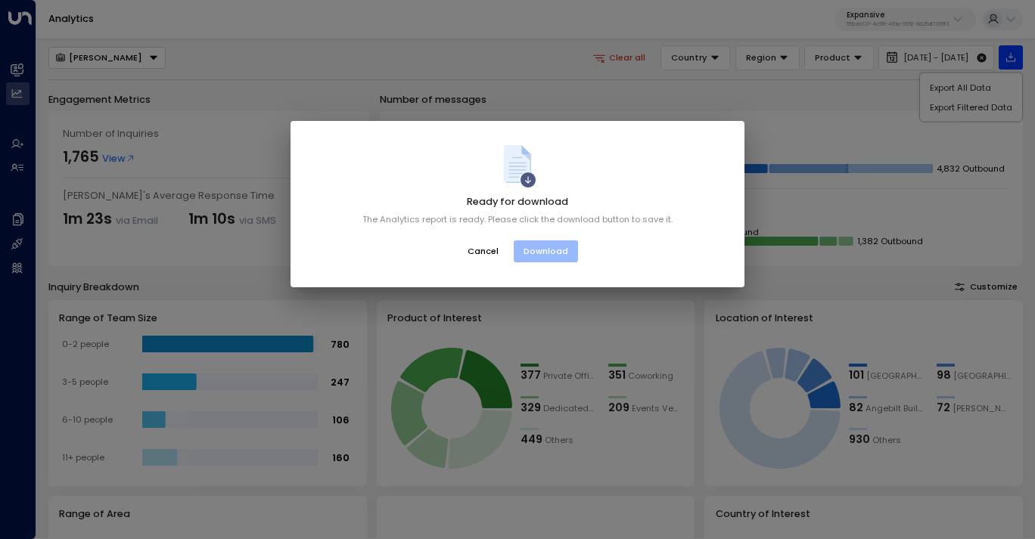
click at [551, 251] on button "Download" at bounding box center [545, 251] width 64 height 22
